Goal: Transaction & Acquisition: Purchase product/service

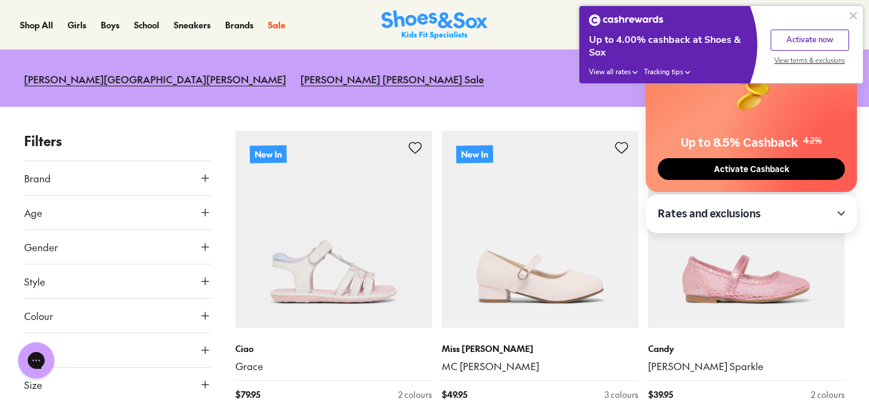
click at [852, 16] on button at bounding box center [853, 15] width 14 height 14
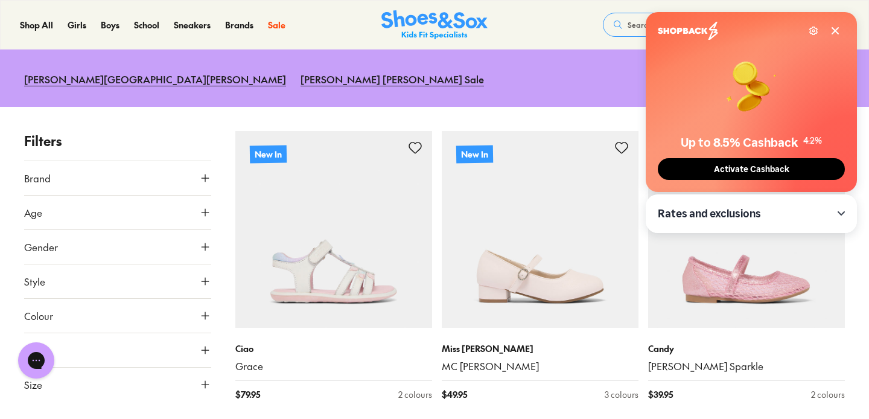
click at [834, 33] on icon at bounding box center [835, 31] width 10 height 10
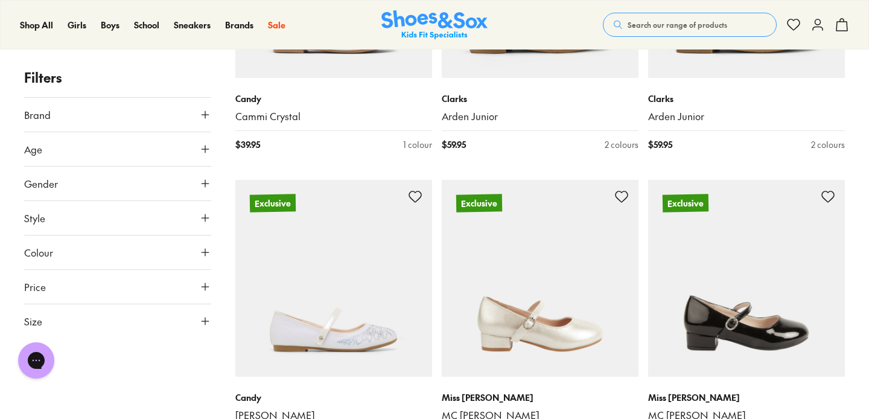
scroll to position [1323, 0]
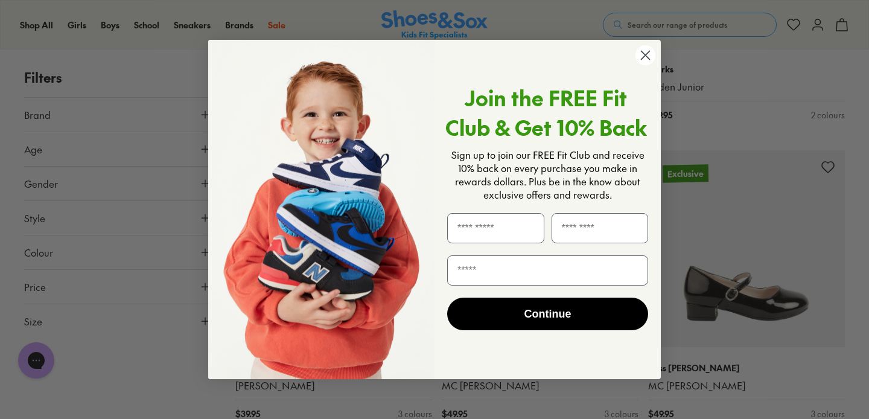
click at [645, 56] on icon "Close dialog" at bounding box center [645, 55] width 21 height 21
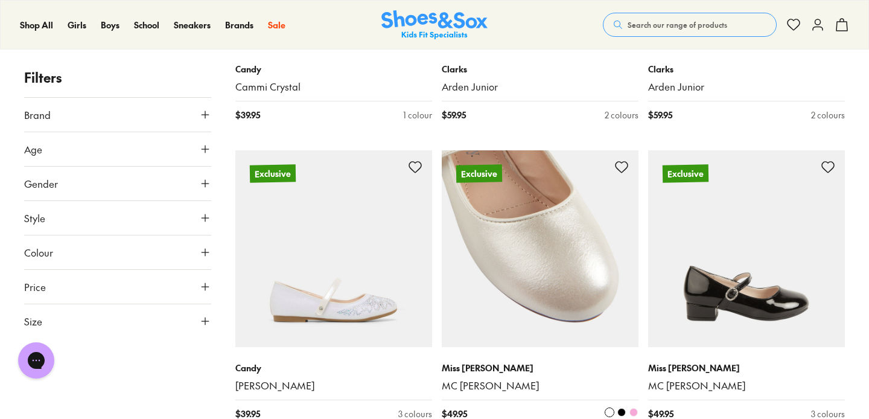
click at [590, 223] on img at bounding box center [540, 248] width 197 height 197
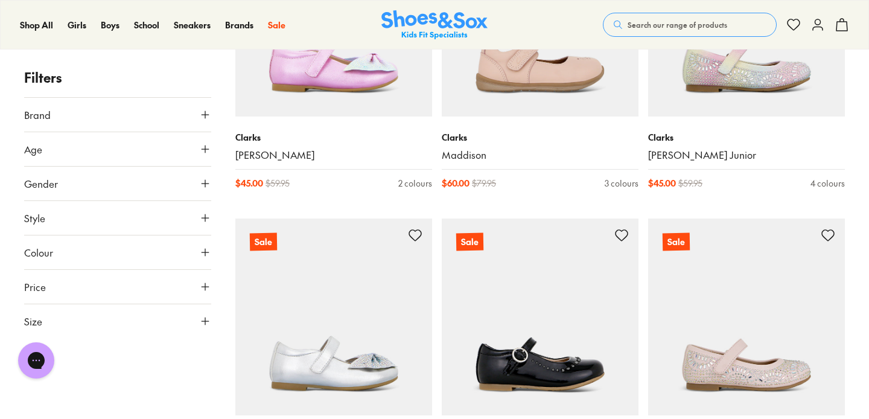
scroll to position [2972, 0]
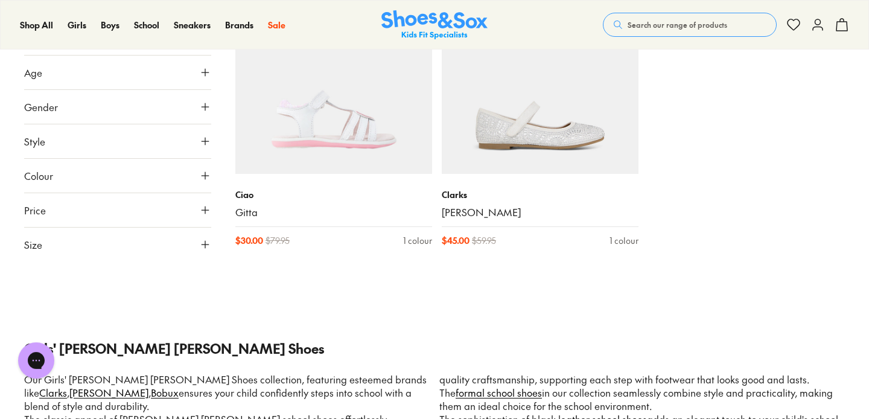
scroll to position [4481, 0]
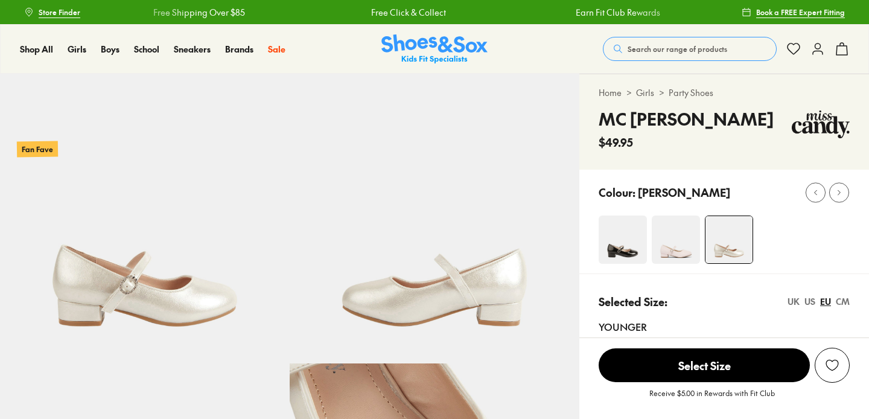
select select "*"
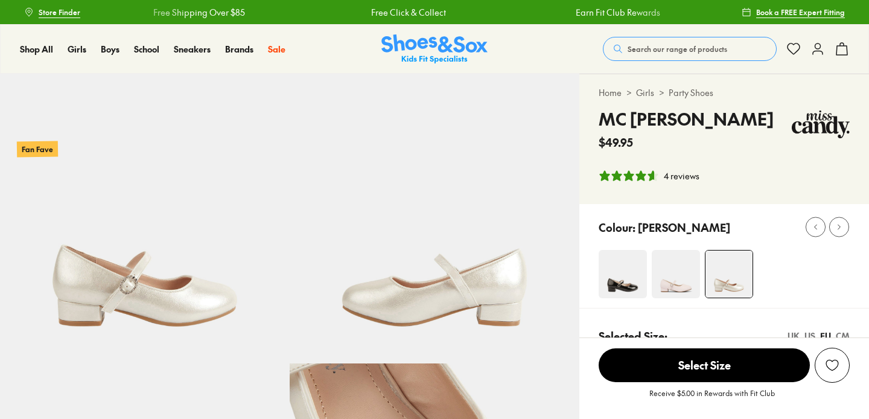
type input "**********"
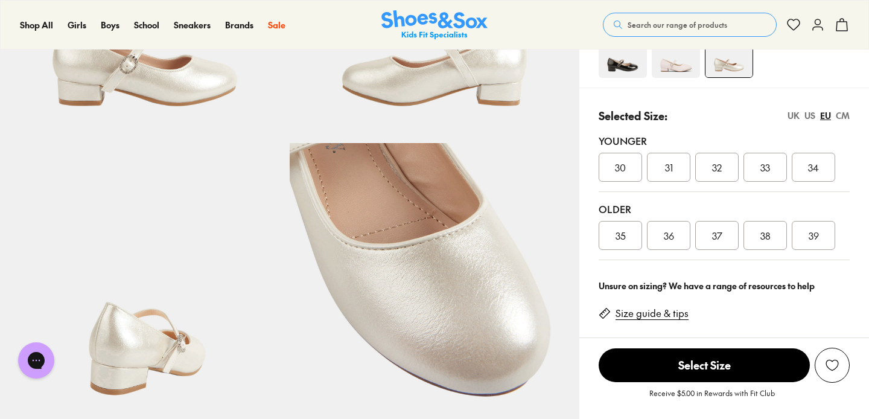
scroll to position [220, 0]
click at [626, 231] on div "35" at bounding box center [620, 235] width 43 height 29
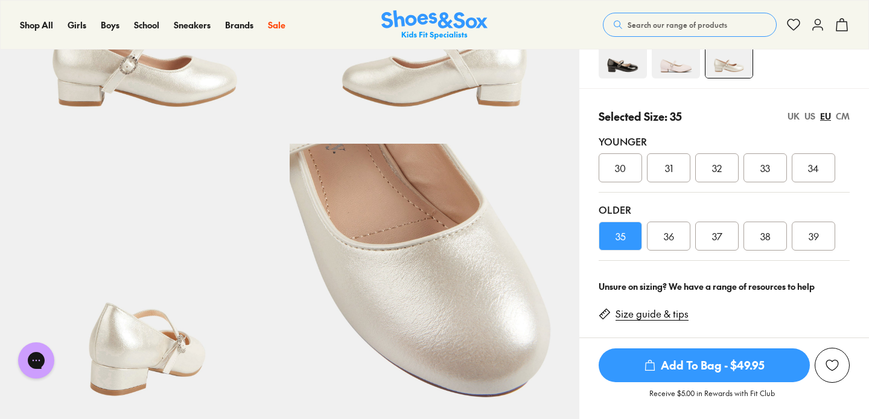
click at [716, 367] on span "Add To Bag - $49.95" at bounding box center [704, 365] width 211 height 34
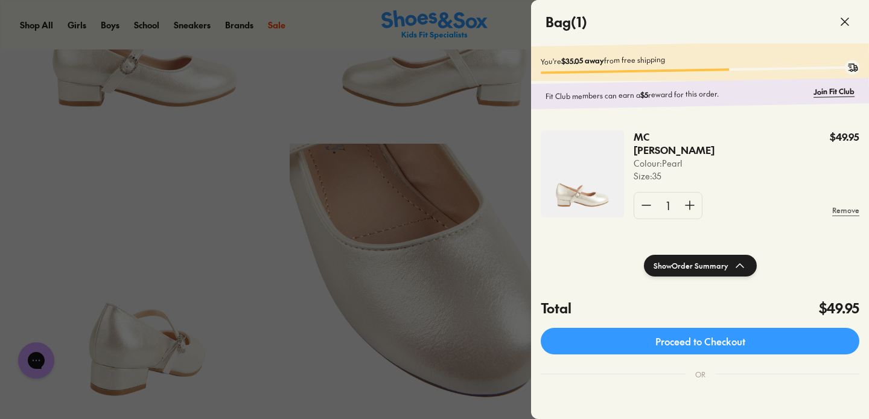
click at [256, 266] on div at bounding box center [434, 209] width 869 height 419
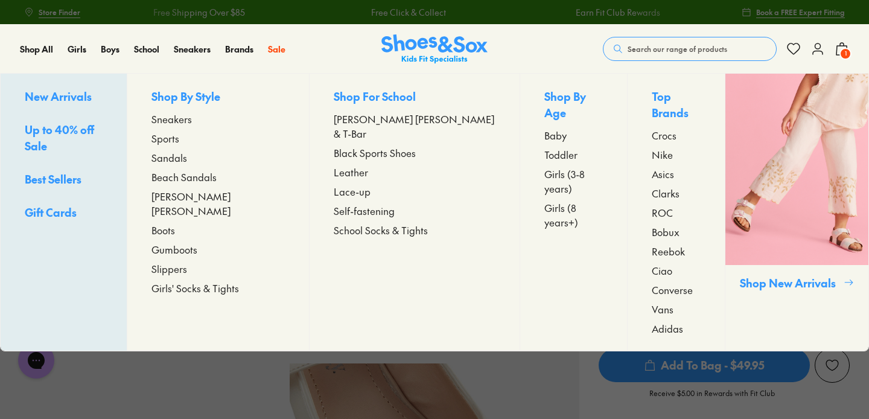
click at [73, 100] on span "New Arrivals" at bounding box center [58, 96] width 67 height 15
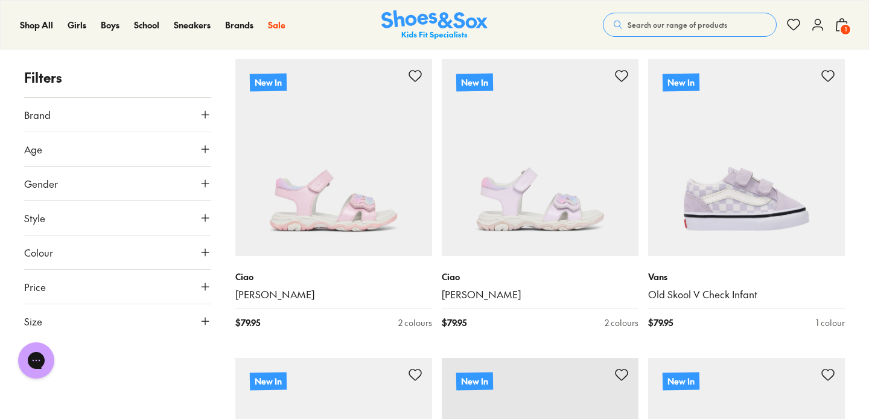
scroll to position [1375, 0]
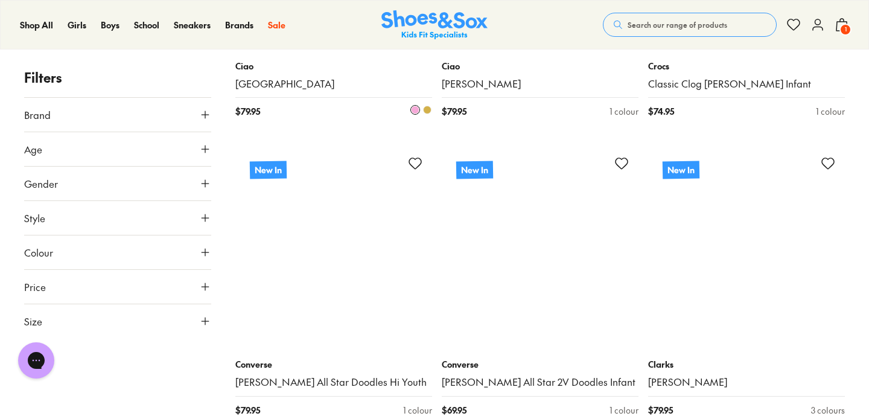
scroll to position [6074, 0]
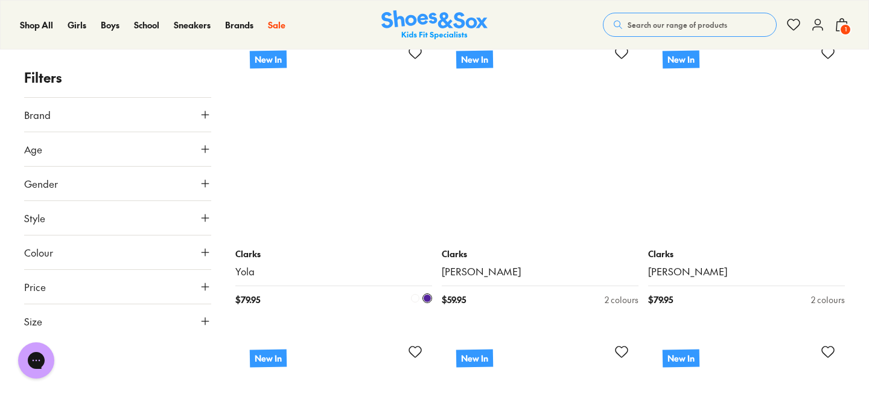
scroll to position [9171, 0]
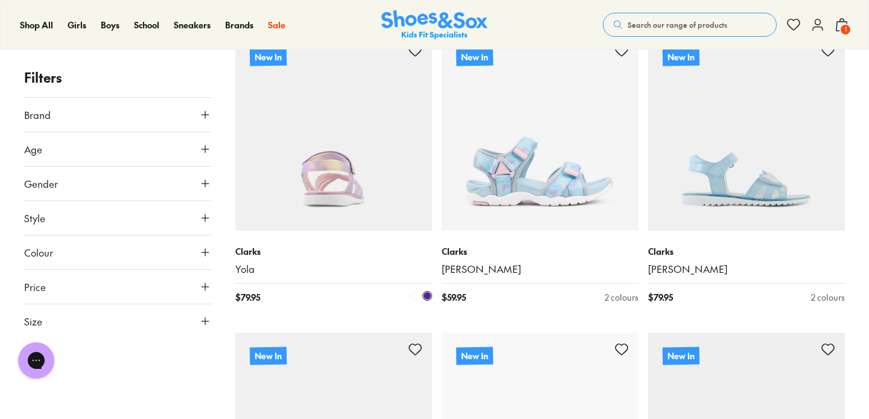
click at [334, 153] on img at bounding box center [333, 132] width 197 height 197
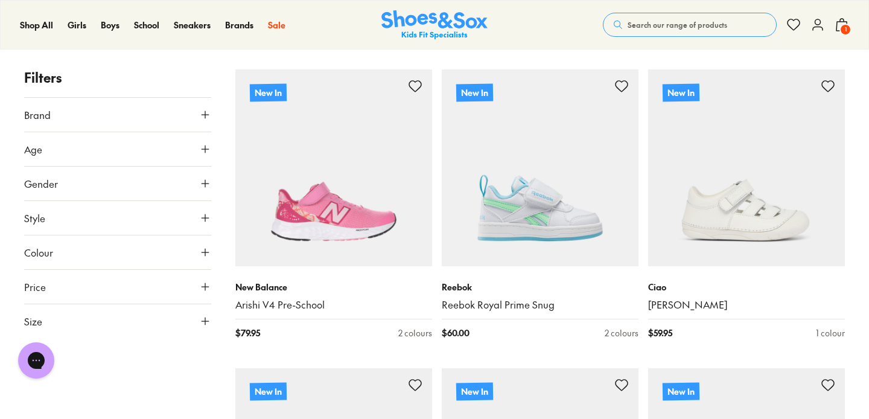
scroll to position [826, 0]
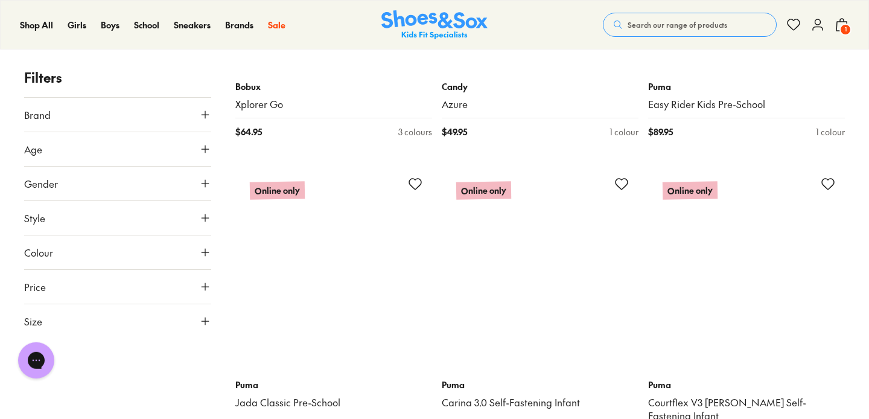
scroll to position [17114, 0]
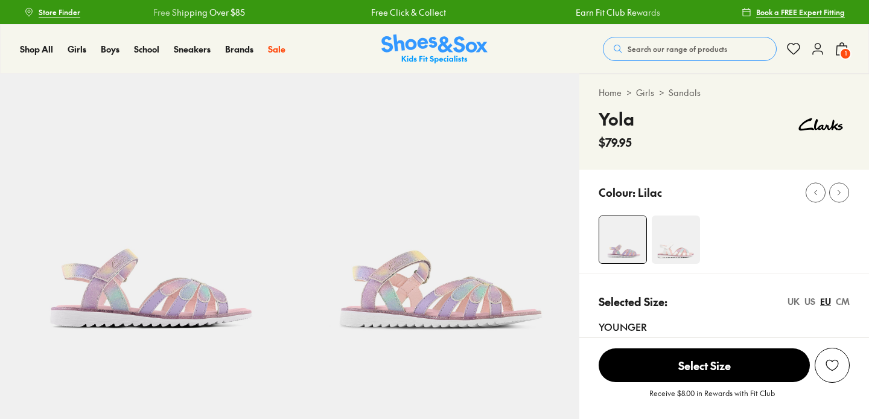
type input "**********"
select select "*"
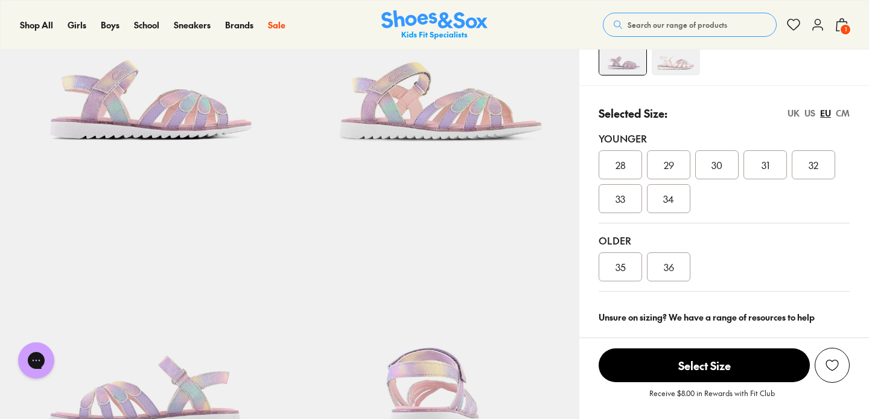
scroll to position [188, 0]
click at [604, 275] on div "35" at bounding box center [620, 267] width 43 height 29
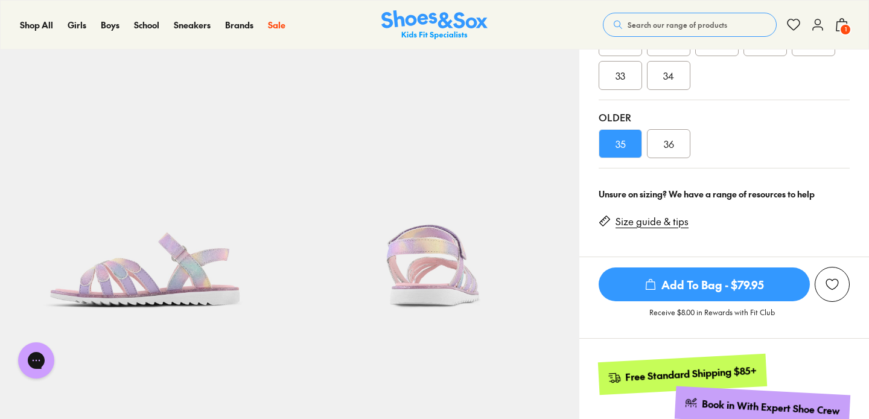
scroll to position [345, 0]
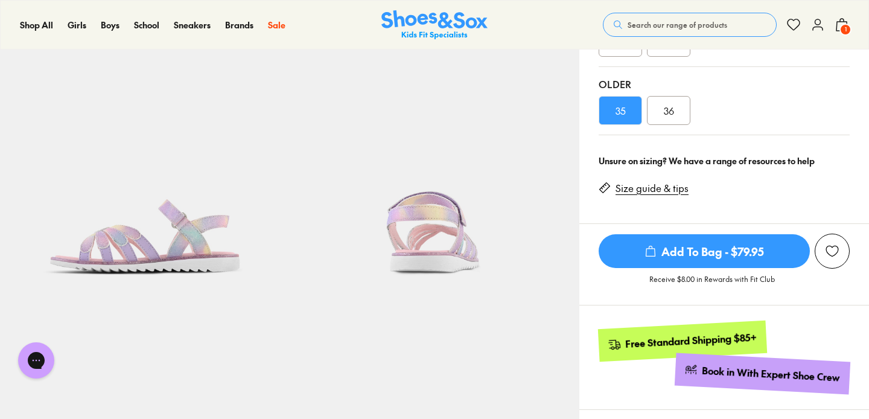
click at [710, 239] on span "Add To Bag - $79.95" at bounding box center [704, 251] width 211 height 34
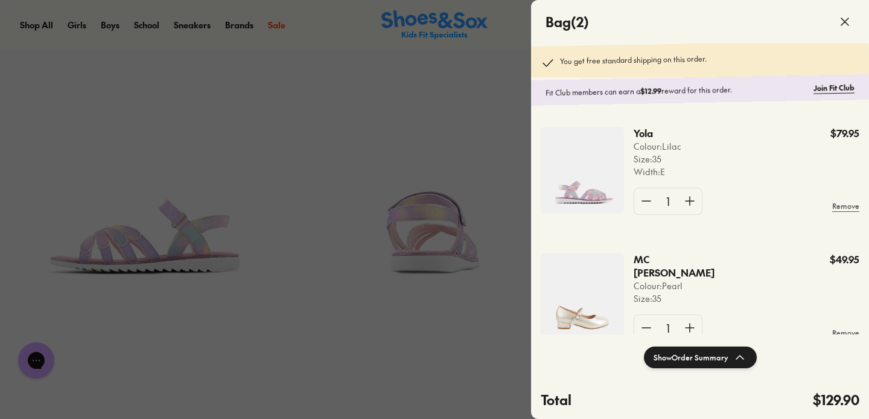
click at [716, 355] on button "Show Order Summary" at bounding box center [700, 357] width 113 height 22
